Goal: Information Seeking & Learning: Learn about a topic

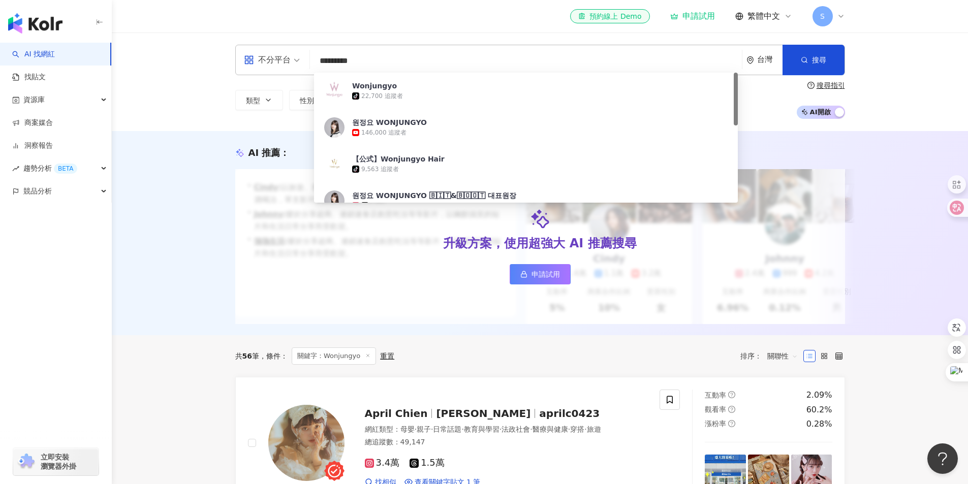
drag, startPoint x: 376, startPoint y: 55, endPoint x: 190, endPoint y: 76, distance: 186.8
click at [202, 74] on div "不分平台 ********* 台灣 搜尋 336e16df-6ae2-461c-b53e-60567d109a22 Wonjungyo tiktok-icon…" at bounding box center [540, 82] width 857 height 99
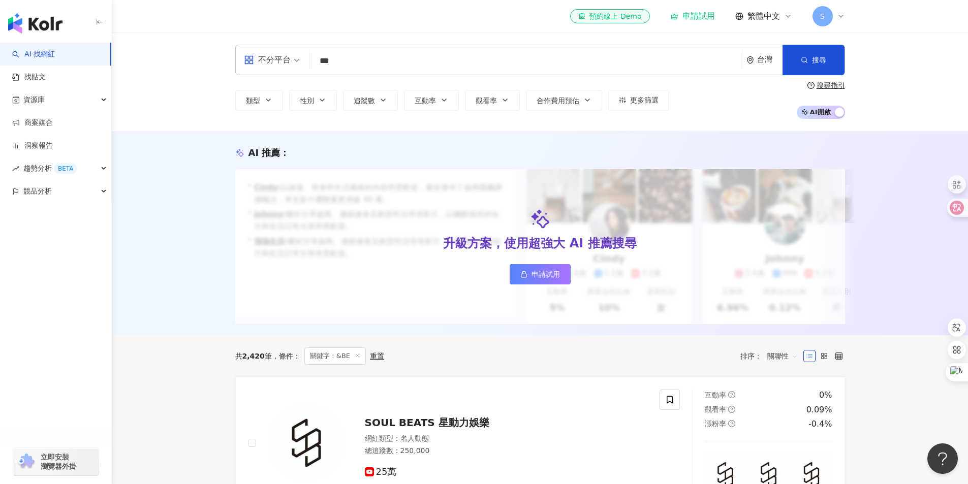
click at [358, 55] on input "***" at bounding box center [526, 60] width 424 height 19
type input "***"
click at [269, 102] on icon "button" at bounding box center [268, 100] width 8 height 8
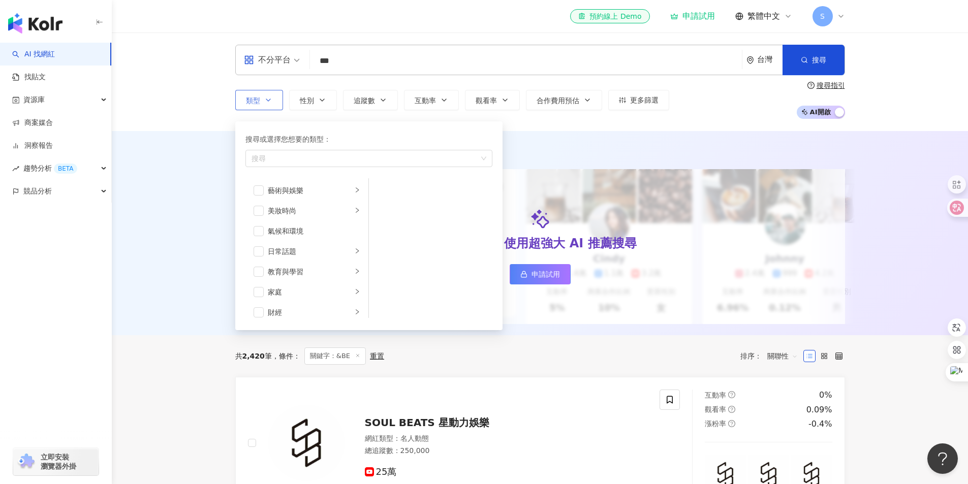
click at [269, 102] on icon "button" at bounding box center [268, 100] width 8 height 8
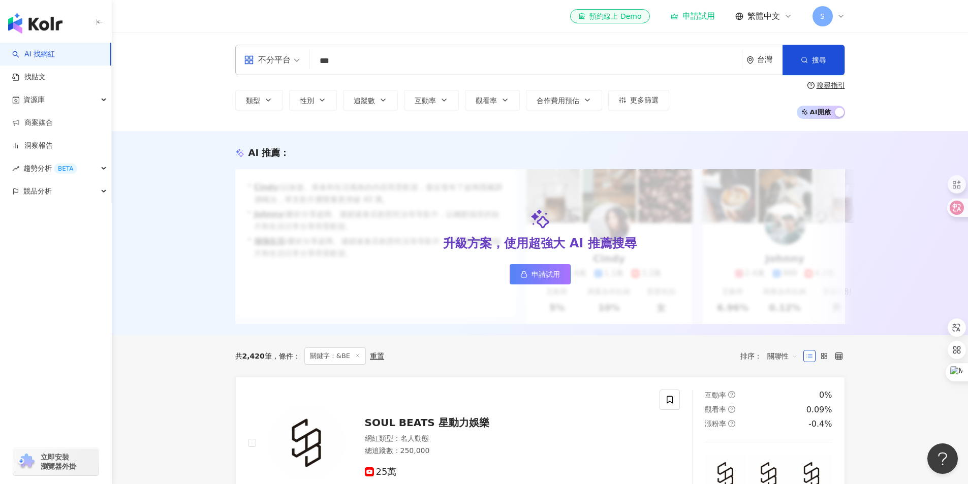
click at [388, 55] on input "***" at bounding box center [526, 60] width 424 height 19
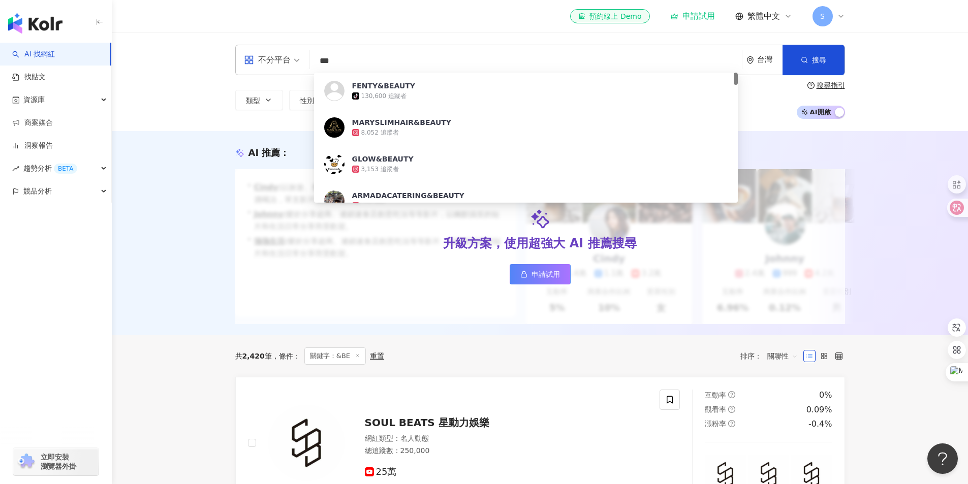
click at [454, 39] on div "不分平台 *** 台灣 搜尋 85aed64b-900e-422b-bdc3-7304aedfaf33 FENTY&BEAUTY tiktok-icon 13…" at bounding box center [540, 82] width 857 height 99
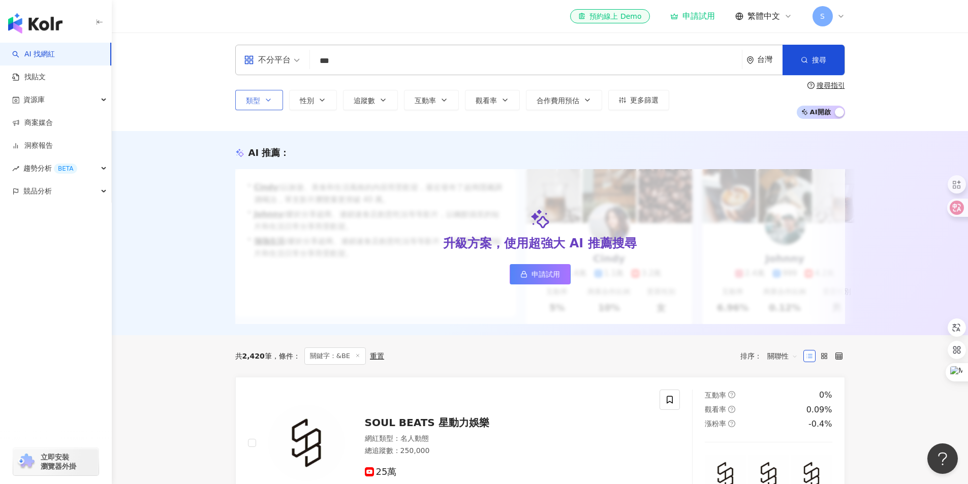
click at [260, 102] on button "類型" at bounding box center [259, 100] width 48 height 20
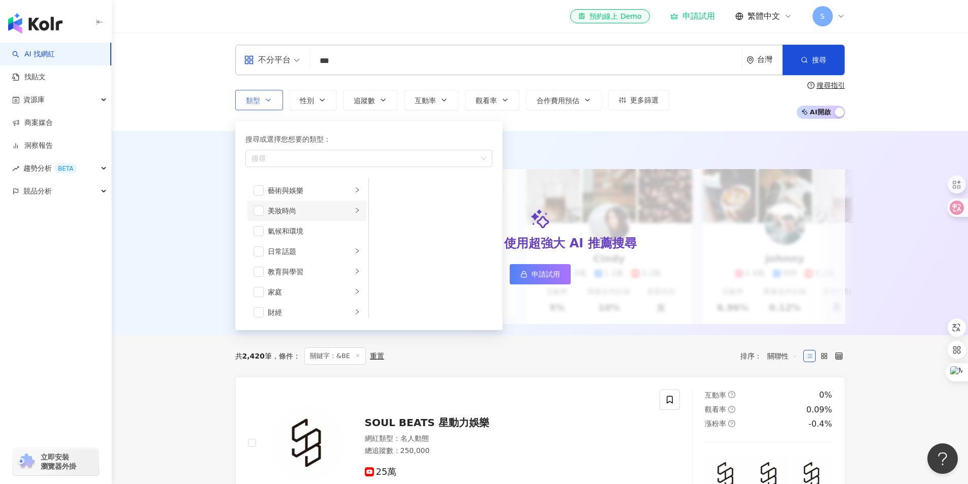
drag, startPoint x: 273, startPoint y: 212, endPoint x: 267, endPoint y: 212, distance: 6.6
click at [273, 211] on div "美妝時尚" at bounding box center [310, 210] width 84 height 11
click at [384, 250] on span "button" at bounding box center [382, 252] width 10 height 10
click at [382, 188] on span "button" at bounding box center [382, 191] width 10 height 10
click at [829, 58] on button "搜尋" at bounding box center [814, 60] width 62 height 30
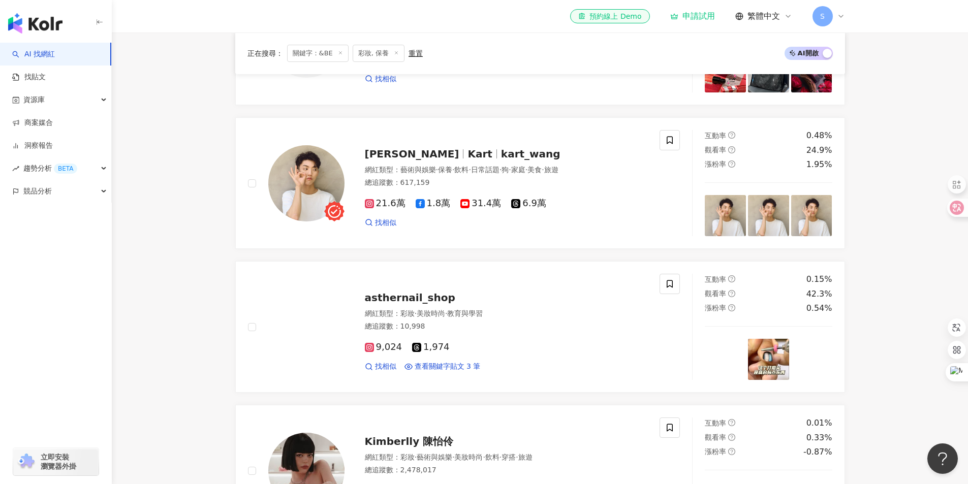
scroll to position [407, 0]
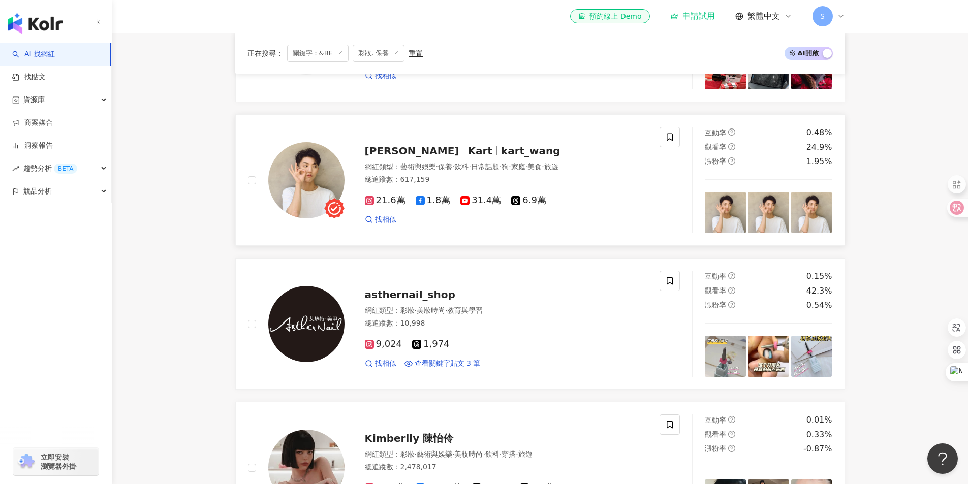
click at [501, 157] on span "kart_wang" at bounding box center [530, 151] width 59 height 12
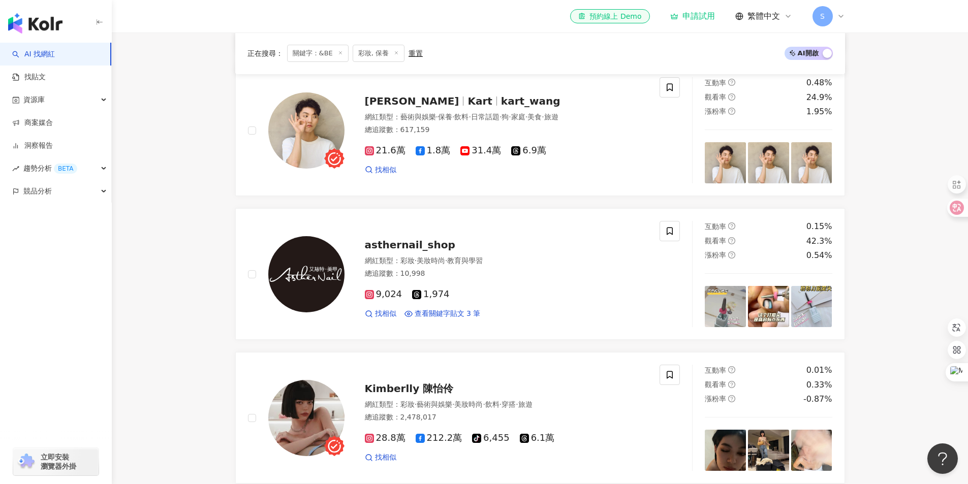
scroll to position [559, 0]
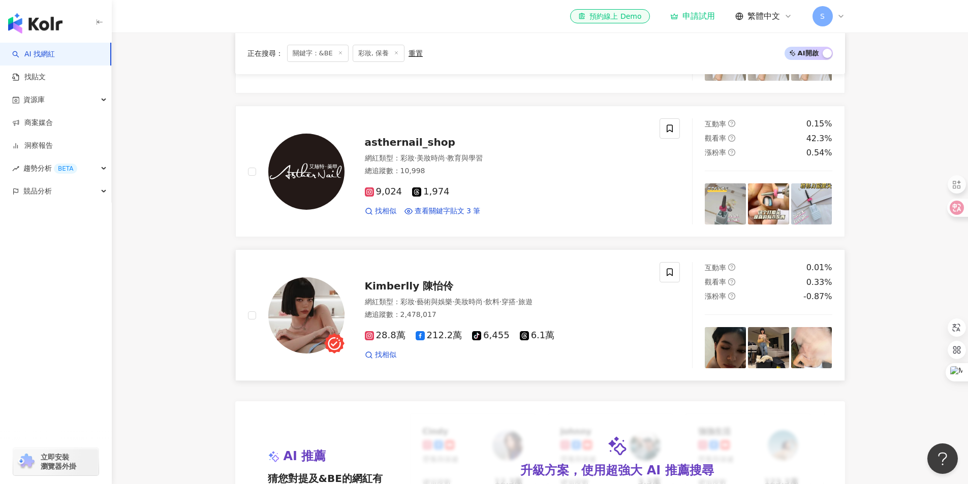
click at [389, 304] on div "Kimberlly 陳怡伶 網紅類型 ： 彩妝 · 藝術與娛樂 · 美妝時尚 · 飲料 · 穿搭 · 旅遊 總追蹤數 ： 2,478,017 28.8萬 21…" at bounding box center [496, 315] width 303 height 89
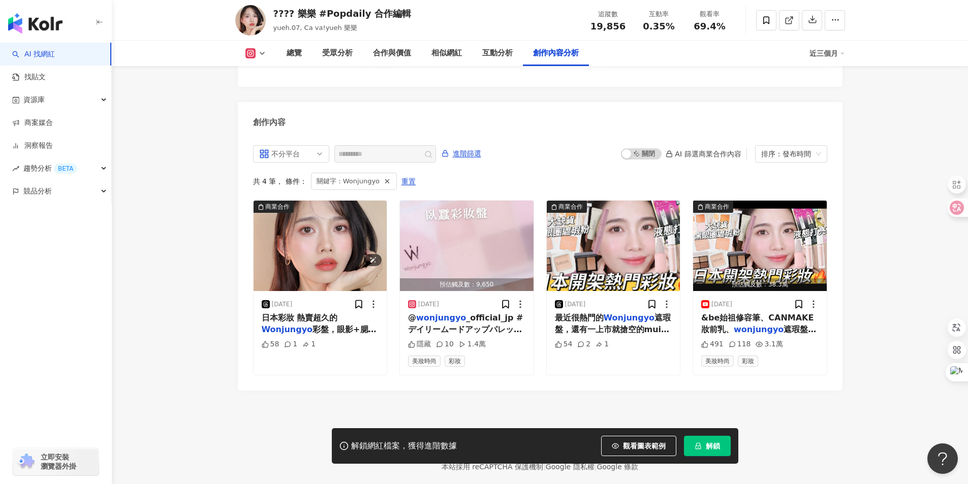
click at [313, 250] on img "button" at bounding box center [321, 246] width 134 height 90
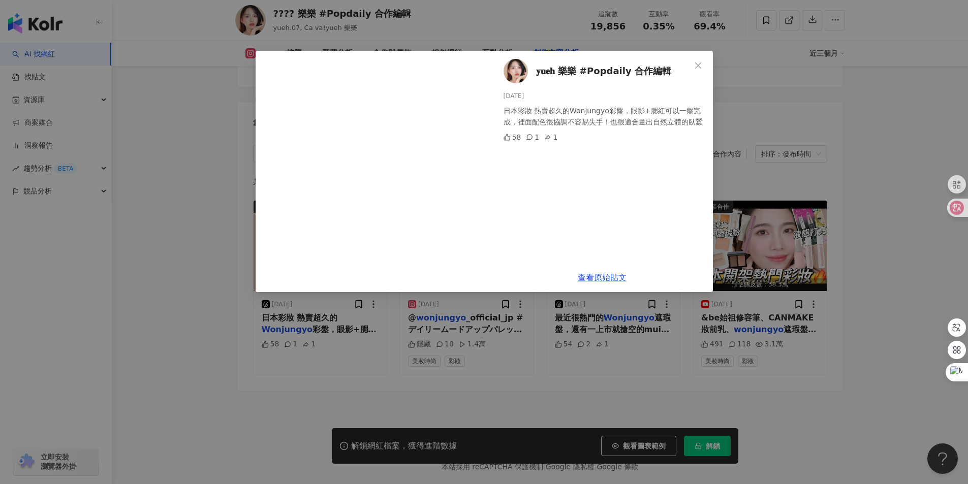
click at [245, 197] on div "𝐲𝐮𝐞𝐡 樂樂 #Popdaily 合作編輯﻿ 2025/2/16 日本彩妝 熱賣超久的Wonjungyo彩盤，眼影+腮紅可以一盤完成，裡面配色很協調不容易失…" at bounding box center [484, 242] width 968 height 484
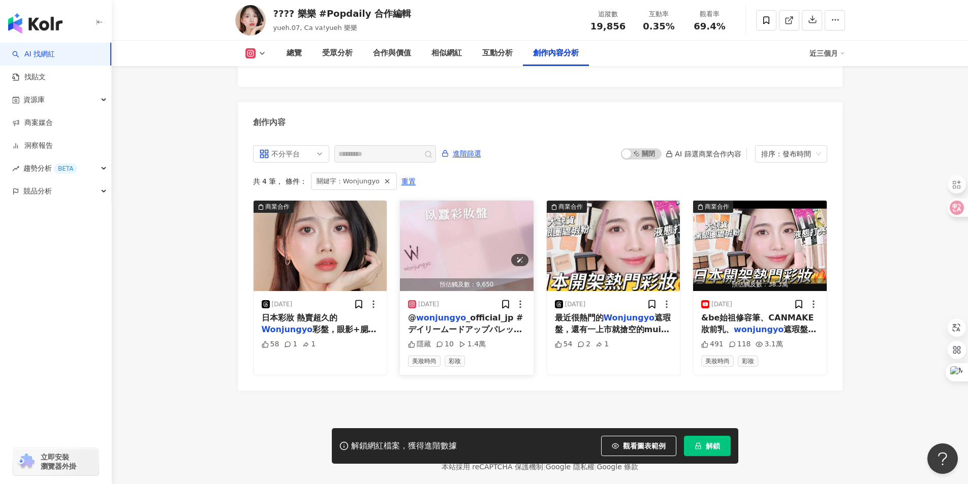
click at [468, 224] on img "button" at bounding box center [467, 246] width 134 height 90
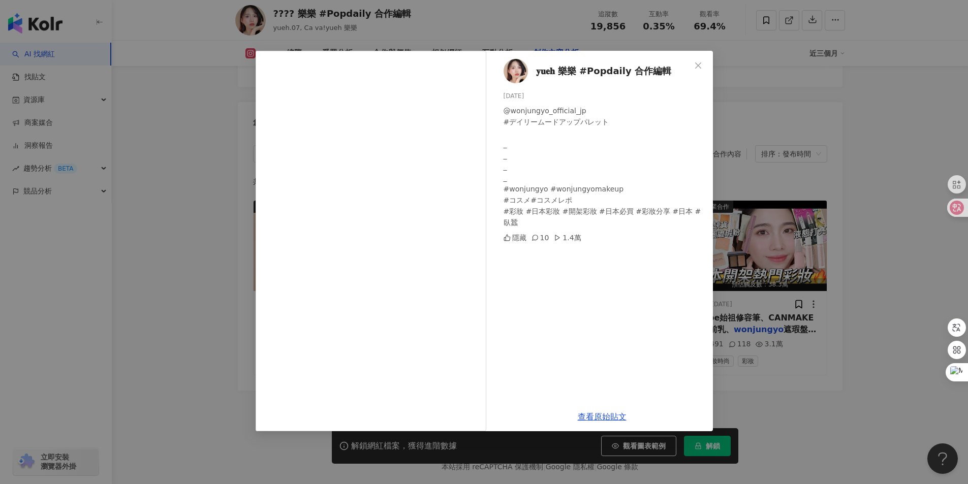
click at [201, 231] on div "𝐲𝐮𝐞𝐡 樂樂 #Popdaily 合作編輯﻿ 2025/2/16 @wonjungyo_official_jp #デイリームードアップパレット _ _ _ …" at bounding box center [484, 242] width 968 height 484
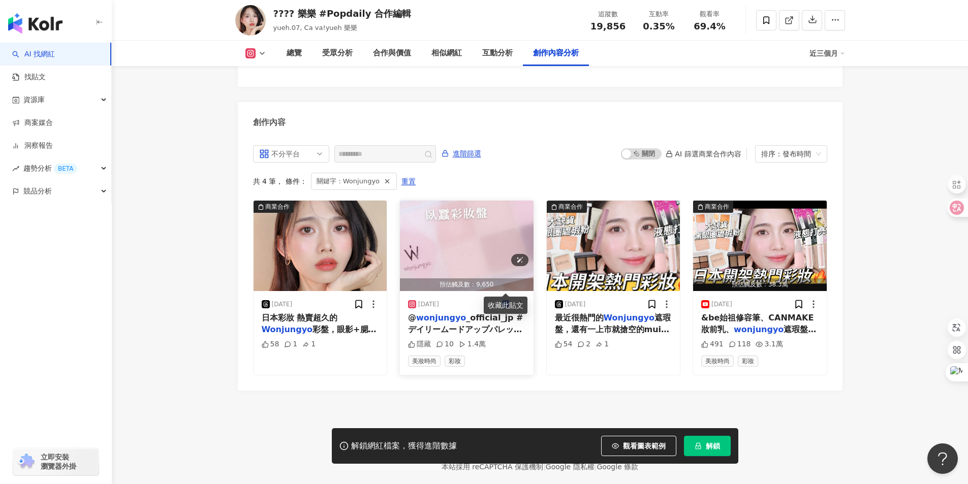
click at [500, 219] on img "button" at bounding box center [467, 246] width 134 height 90
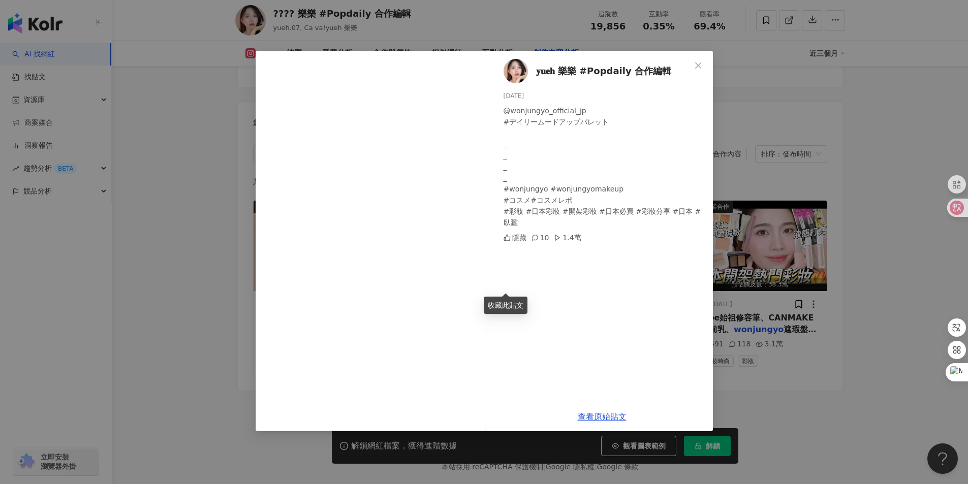
click at [823, 102] on div "𝐲𝐮𝐞𝐡 樂樂 #Popdaily 合作編輯﻿ 2025/2/16 @wonjungyo_official_jp #デイリームードアップパレット _ _ _ …" at bounding box center [484, 242] width 968 height 484
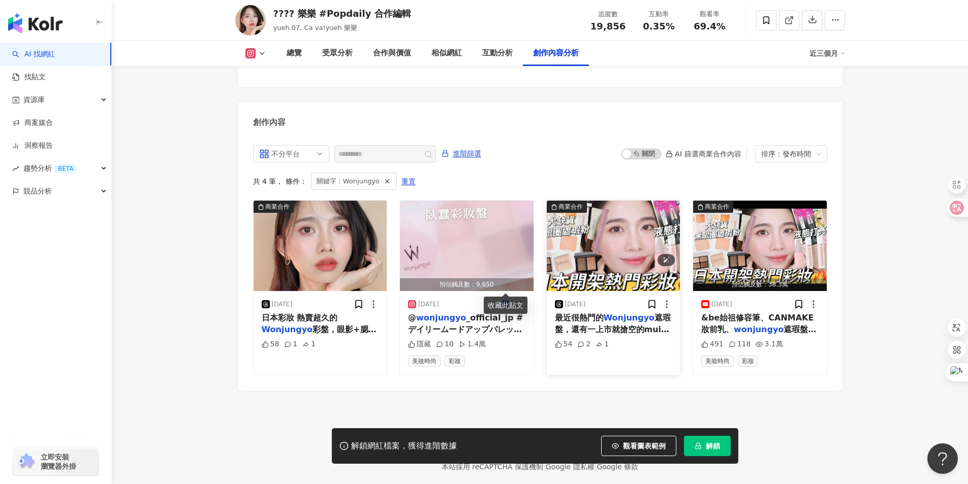
click at [605, 227] on img "button" at bounding box center [614, 246] width 134 height 90
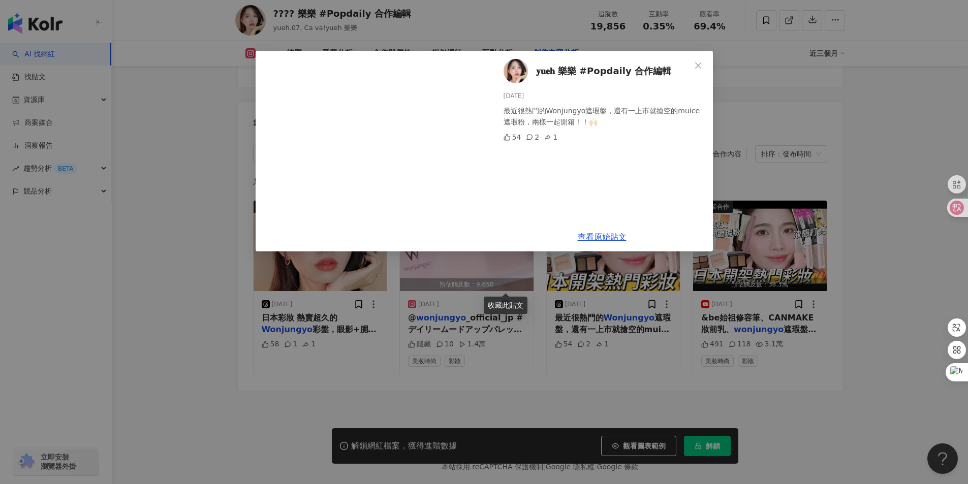
click at [872, 140] on div "𝐲𝐮𝐞𝐡 樂樂 #Popdaily 合作編輯﻿ 2024/12/19 最近很熱門的Wonjungyo遮瑕盤，還有一上市就搶空的muice遮瑕粉，兩樣一起開箱！…" at bounding box center [484, 242] width 968 height 484
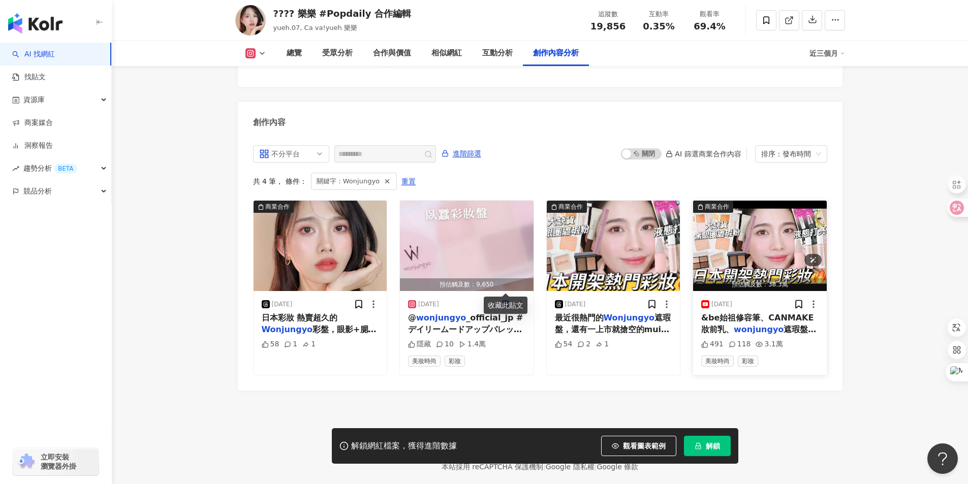
click at [796, 201] on img "button" at bounding box center [760, 246] width 134 height 90
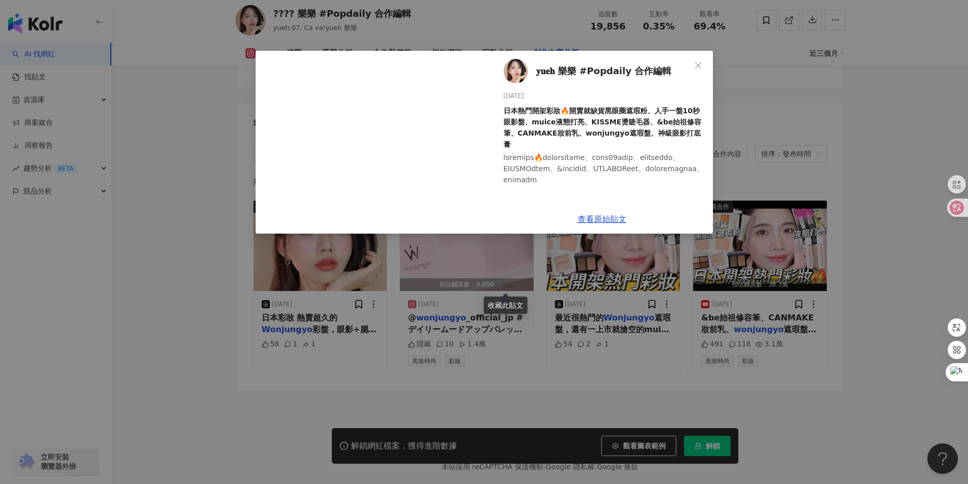
click at [844, 155] on div "𝐲𝐮𝐞𝐡 樂樂 #Popdaily 合作編輯﻿ 2024/12/19 日本熱門開架彩妝🔥開賣就缺貨黑眼圈遮瑕粉、人手一盤10秒眼影盤、muice液態打亮、KI…" at bounding box center [484, 242] width 968 height 484
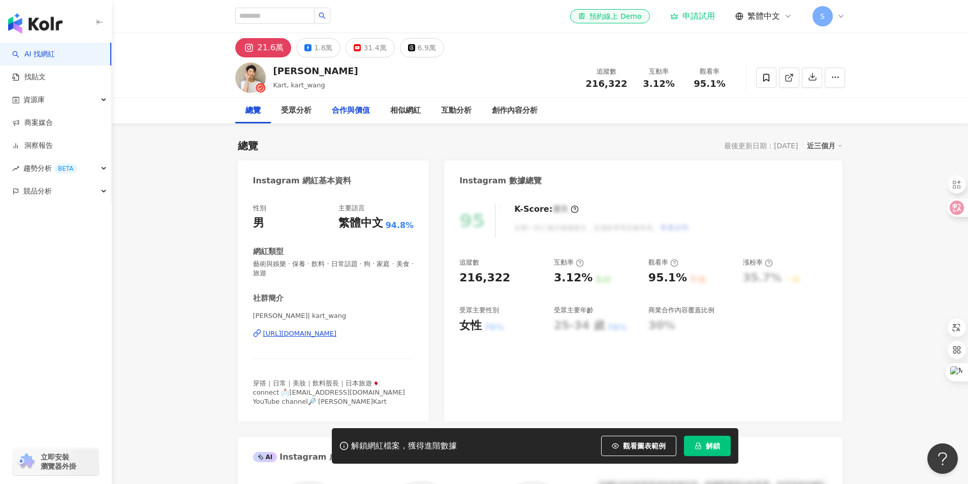
click at [303, 109] on div "受眾分析" at bounding box center [296, 111] width 30 height 12
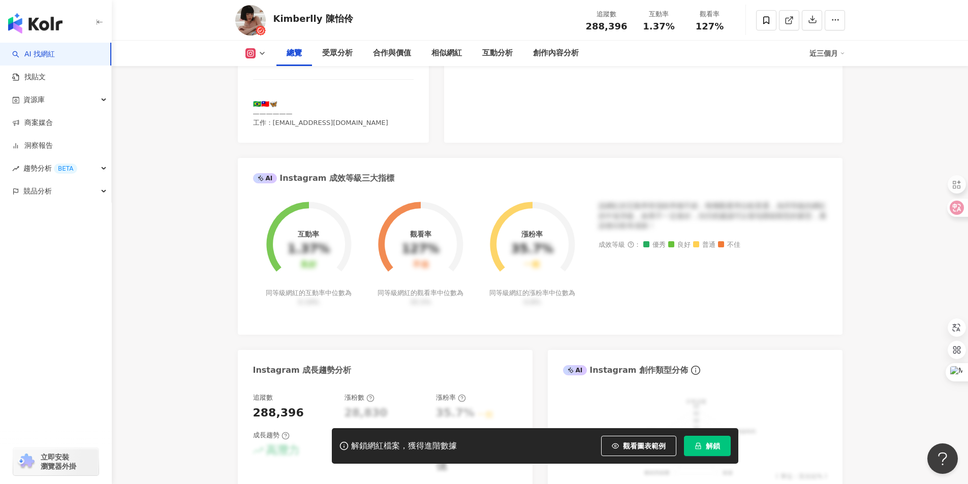
scroll to position [152, 0]
